Goal: Answer question/provide support: Answer question/provide support

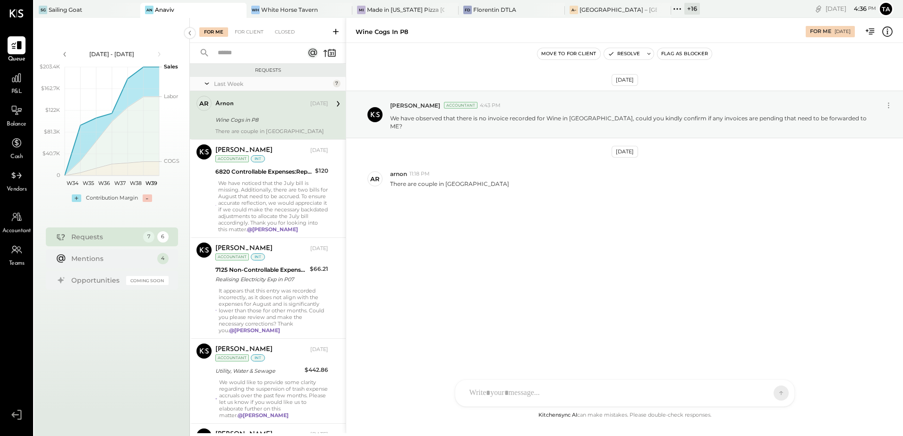
click at [267, 125] on div "Wine Cogs in P8" at bounding box center [270, 119] width 110 height 11
drag, startPoint x: 268, startPoint y: 111, endPoint x: 273, endPoint y: 122, distance: 12.6
click at [267, 111] on div "arnon [DATE]" at bounding box center [271, 104] width 113 height 16
click at [278, 109] on div "arnon [DATE]" at bounding box center [271, 103] width 113 height 13
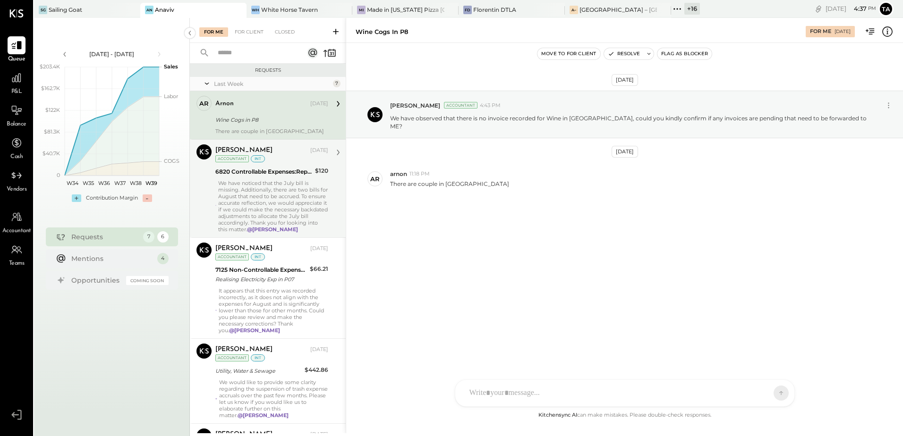
drag, startPoint x: 245, startPoint y: 129, endPoint x: 270, endPoint y: 154, distance: 35.4
click at [245, 129] on div "There are couple in [GEOGRAPHIC_DATA]" at bounding box center [271, 131] width 113 height 7
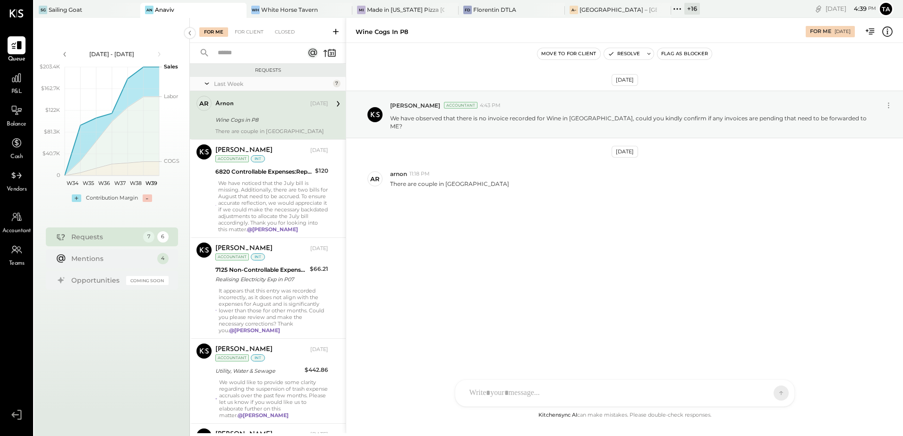
click at [265, 111] on div "arnon [DATE]" at bounding box center [271, 104] width 113 height 16
drag, startPoint x: 274, startPoint y: 122, endPoint x: 282, endPoint y: 125, distance: 8.7
click at [274, 122] on div "Wine Cogs in P8" at bounding box center [270, 119] width 110 height 9
click at [633, 55] on button "Resolve" at bounding box center [624, 53] width 40 height 11
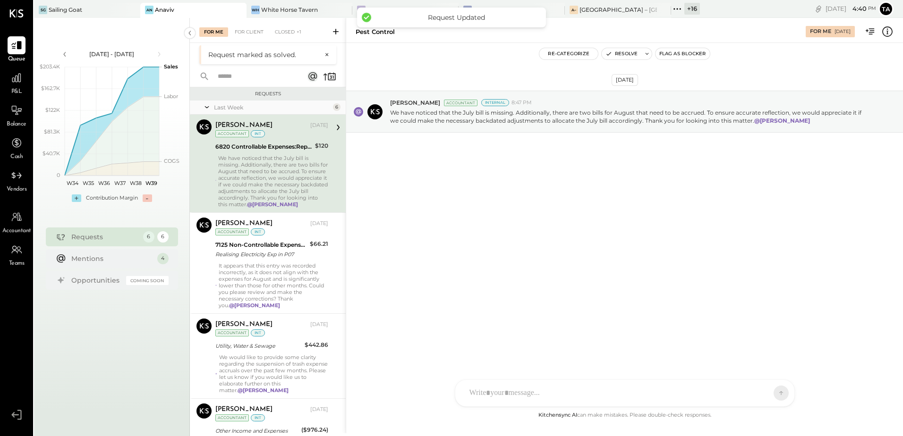
click at [287, 173] on div "We have noticed that the July bill is missing. Additionally, there are two bill…" at bounding box center [273, 181] width 110 height 53
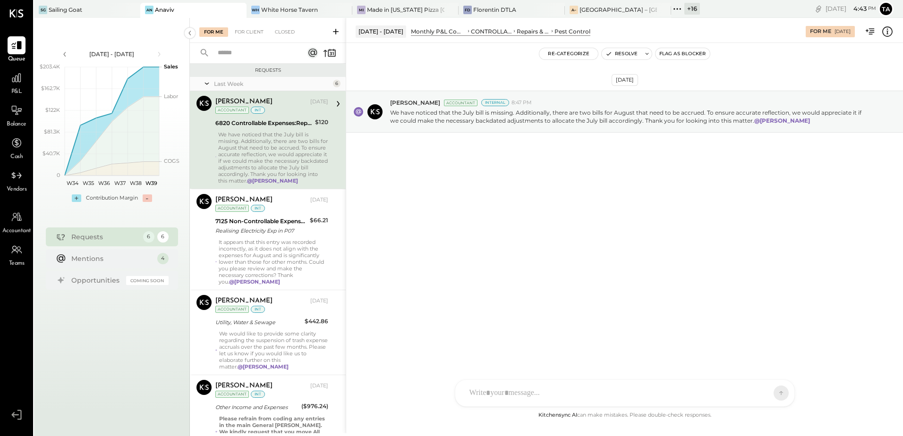
click at [277, 154] on div "We have noticed that the July bill is missing. Additionally, there are two bill…" at bounding box center [273, 157] width 110 height 53
drag, startPoint x: 624, startPoint y: 53, endPoint x: 359, endPoint y: 214, distance: 310.0
click at [623, 53] on button "Resolve" at bounding box center [622, 53] width 40 height 11
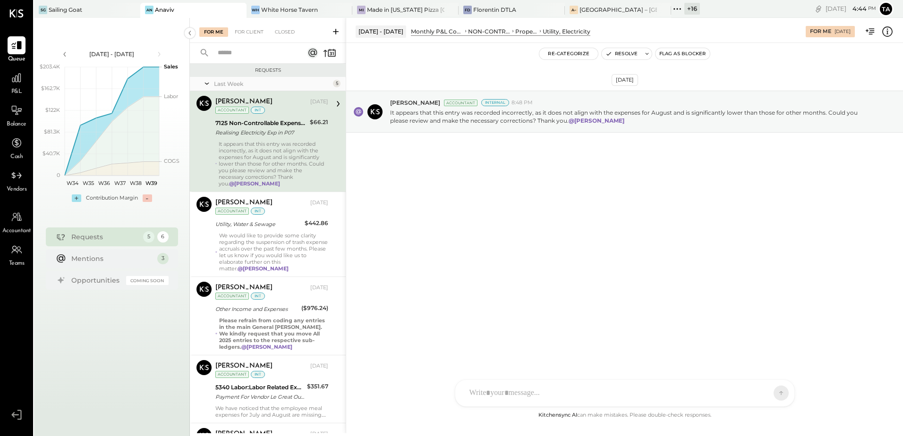
click at [291, 160] on div "It appears that this entry was recorded incorrectly, as it does not align with …" at bounding box center [274, 164] width 110 height 46
click at [499, 200] on div "[DATE] [PERSON_NAME] Accountant Internal 8:48 PM It appears that this entry was…" at bounding box center [624, 135] width 557 height 137
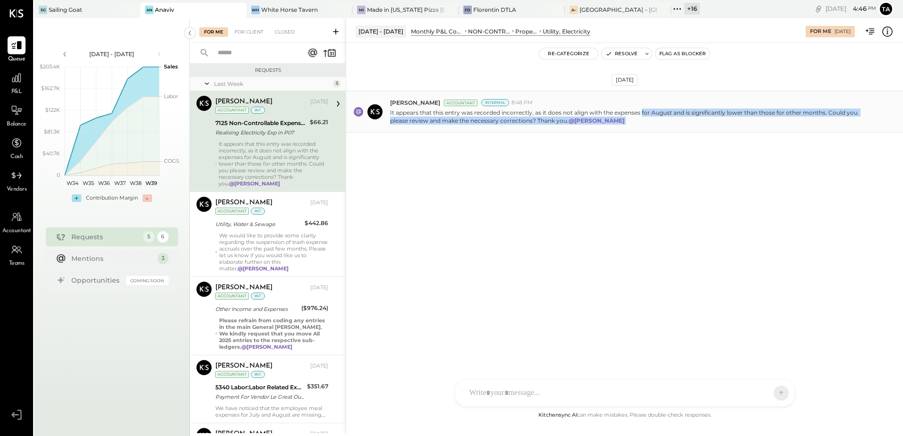
drag, startPoint x: 642, startPoint y: 111, endPoint x: 687, endPoint y: 118, distance: 46.2
click at [687, 118] on p "It appears that this entry was recorded incorrectly, as it does not align with …" at bounding box center [630, 117] width 480 height 16
drag, startPoint x: 687, startPoint y: 118, endPoint x: 703, endPoint y: 141, distance: 28.6
click at [703, 141] on div "[DATE] [PERSON_NAME] Accountant Internal 8:48 PM It appears that this entry was…" at bounding box center [624, 135] width 557 height 137
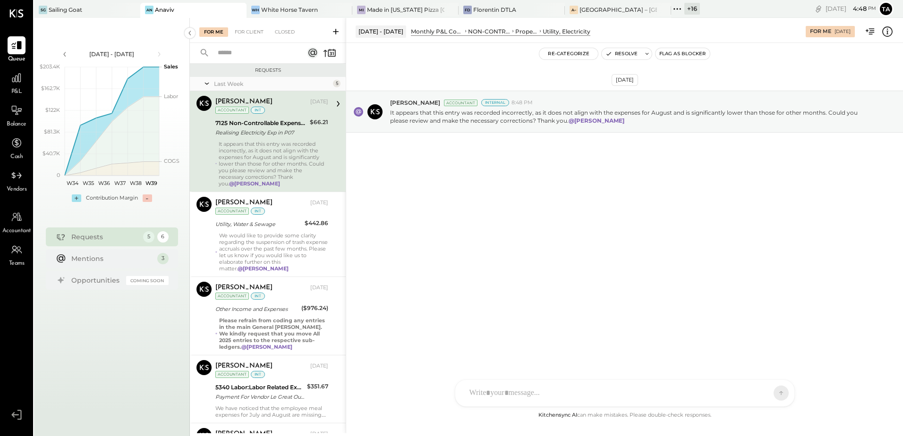
click at [493, 268] on div "[DATE] [PERSON_NAME] Accountant Internal 8:48 PM It appears that this entry was…" at bounding box center [624, 226] width 557 height 367
click at [274, 161] on div "It appears that this entry was recorded incorrectly, as it does not align with …" at bounding box center [274, 164] width 110 height 46
click at [614, 55] on button "Resolve" at bounding box center [622, 53] width 40 height 11
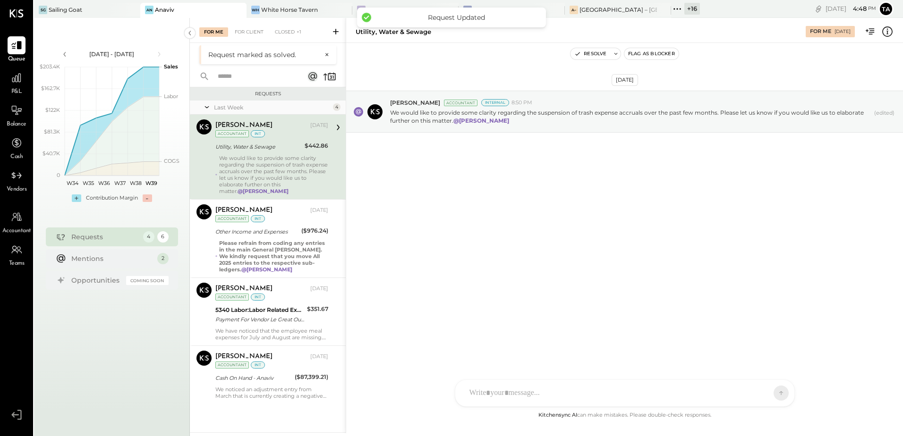
click at [276, 162] on p "We would like to provide some clarity regarding the suspension of trash expense…" at bounding box center [273, 175] width 109 height 40
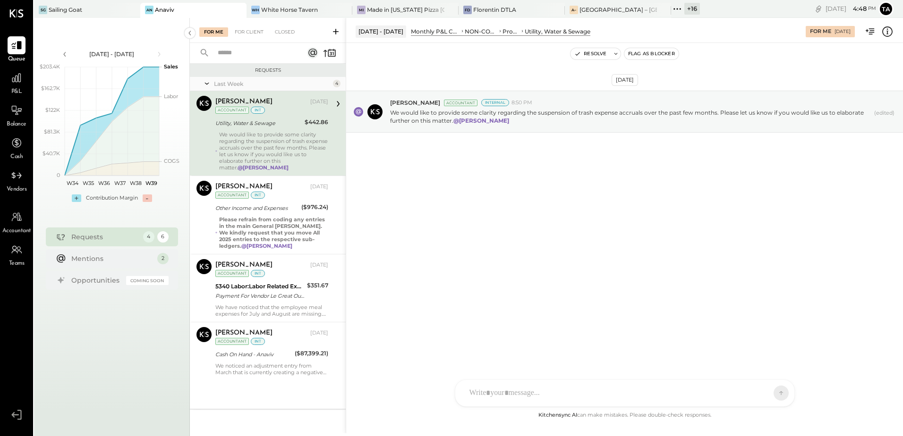
click at [525, 222] on div "[DATE] [PERSON_NAME] Accountant Internal 8:50 PM We would like to provide some …" at bounding box center [624, 226] width 557 height 367
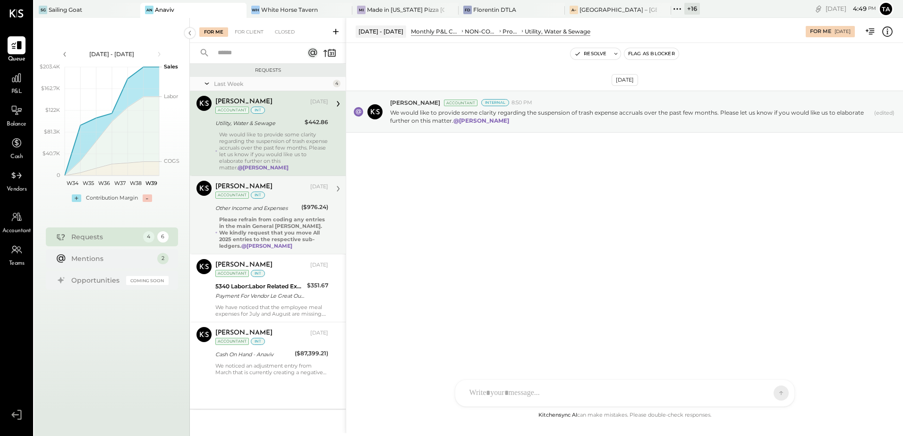
click at [272, 235] on strong "Please refrain from coding any entries in the main General [PERSON_NAME]. We ki…" at bounding box center [272, 232] width 106 height 33
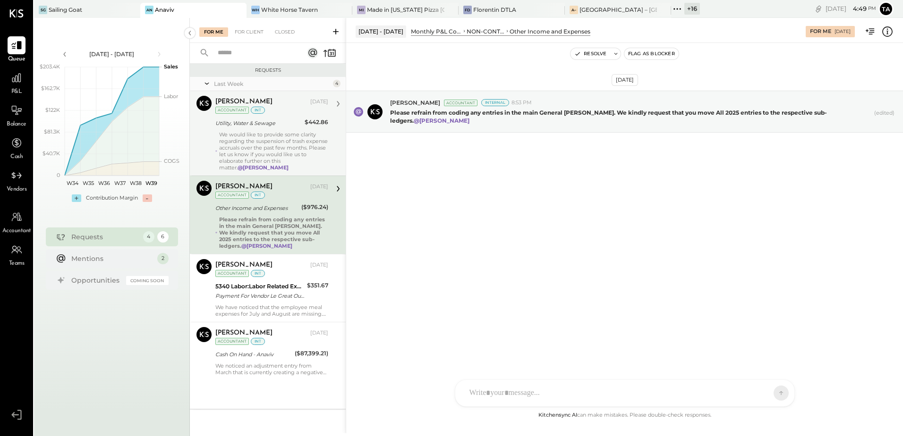
click at [253, 137] on p "We would like to provide some clarity regarding the suspension of trash expense…" at bounding box center [273, 151] width 109 height 40
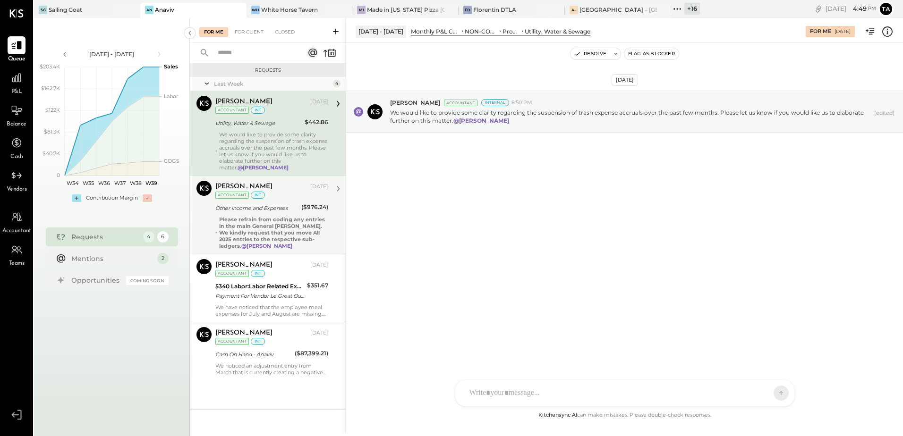
click at [258, 147] on p "We would like to provide some clarity regarding the suspension of trash expense…" at bounding box center [273, 151] width 109 height 40
click at [421, 267] on div "[DATE] [PERSON_NAME] Accountant Internal 8:50 PM We would like to provide some …" at bounding box center [624, 226] width 557 height 367
click at [555, 179] on div "[DATE] [PERSON_NAME] Accountant Internal 8:50 PM We would like to provide some …" at bounding box center [624, 135] width 557 height 137
click at [259, 137] on p "We would like to provide some clarity regarding the suspension of trash expense…" at bounding box center [273, 151] width 109 height 40
click at [288, 132] on p "We would like to provide some clarity regarding the suspension of trash expense…" at bounding box center [273, 151] width 109 height 40
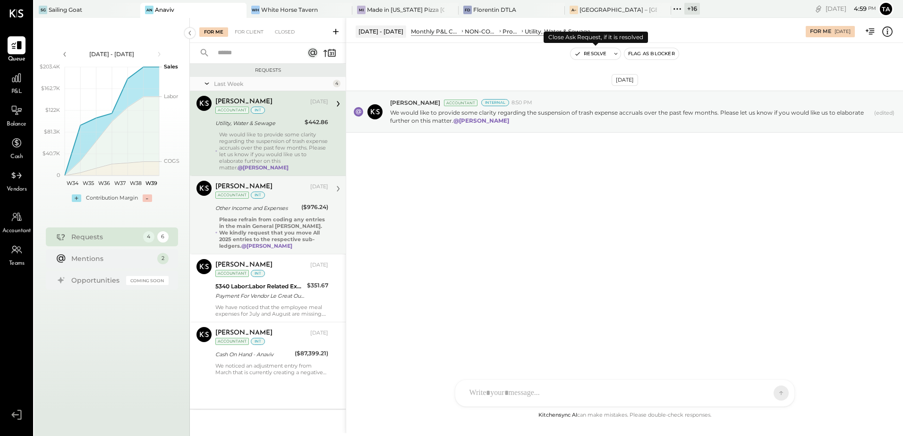
click at [591, 56] on button "Resolve" at bounding box center [591, 53] width 40 height 11
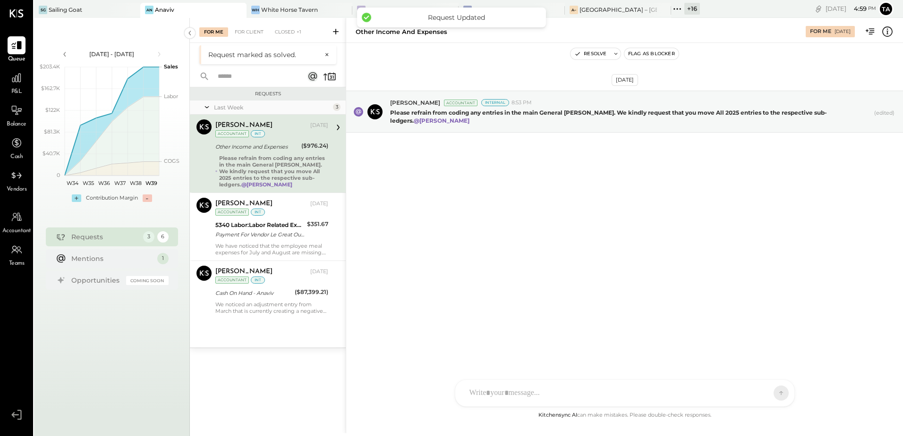
click at [251, 159] on strong "Please refrain from coding any entries in the main General [PERSON_NAME]. We ki…" at bounding box center [272, 171] width 106 height 33
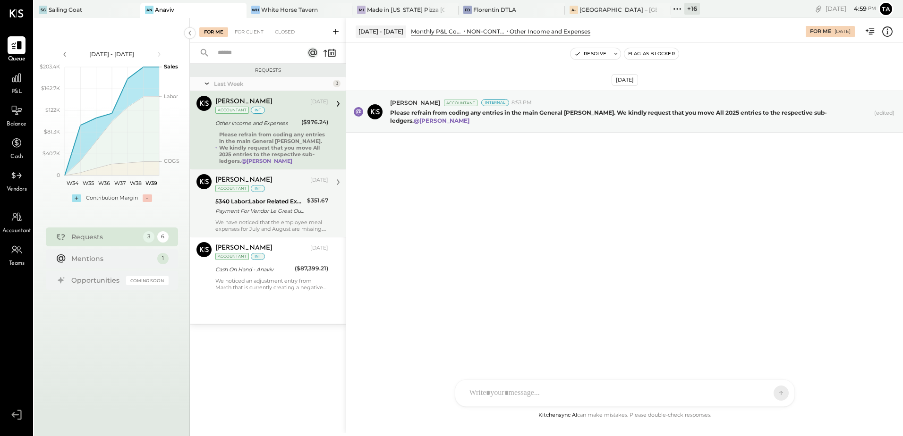
click at [231, 213] on div "Payment For Vendor Le Great Outdoor For Invoice 86" at bounding box center [259, 210] width 89 height 9
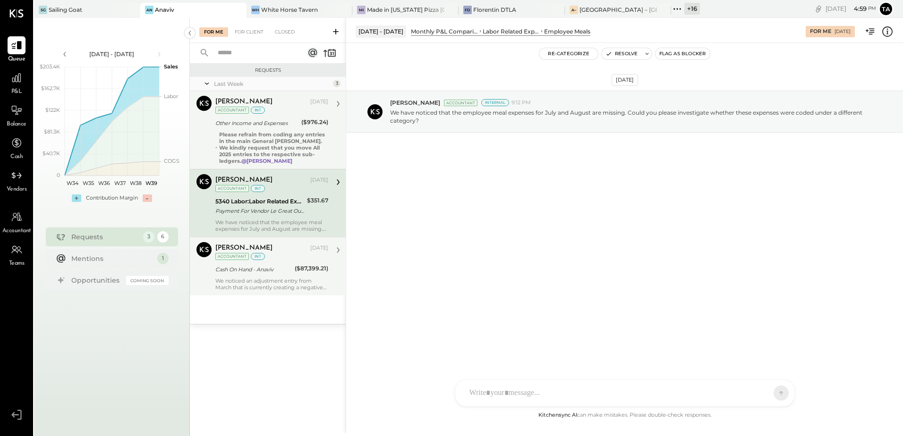
click at [282, 278] on div "We noticed an adjustment entry from March that is currently creating a negative…" at bounding box center [271, 284] width 113 height 13
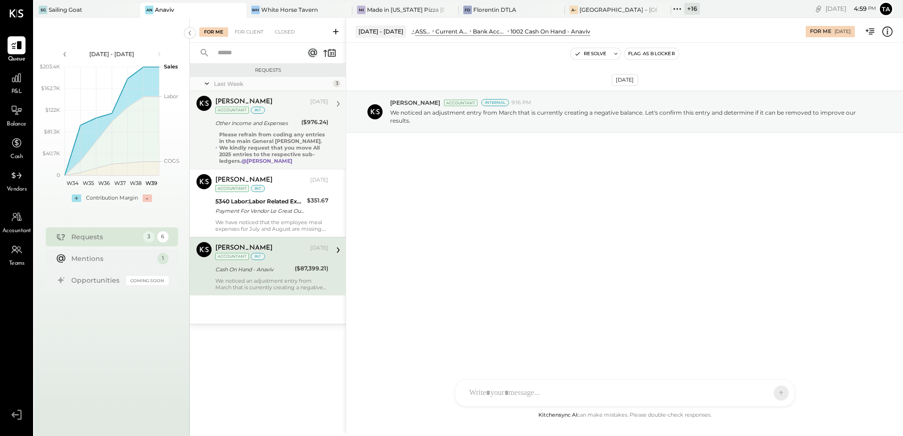
click at [304, 273] on div "($87,399.21)" at bounding box center [312, 268] width 34 height 9
click at [277, 279] on div "We noticed an adjustment entry from March that is currently creating a negative…" at bounding box center [271, 284] width 113 height 13
click at [291, 272] on div "Cash On Hand - Anaviv" at bounding box center [253, 269] width 77 height 9
drag, startPoint x: 270, startPoint y: 265, endPoint x: 288, endPoint y: 268, distance: 18.1
click at [270, 265] on div "Cash On Hand - Anaviv" at bounding box center [253, 269] width 77 height 9
